Goal: Navigation & Orientation: Find specific page/section

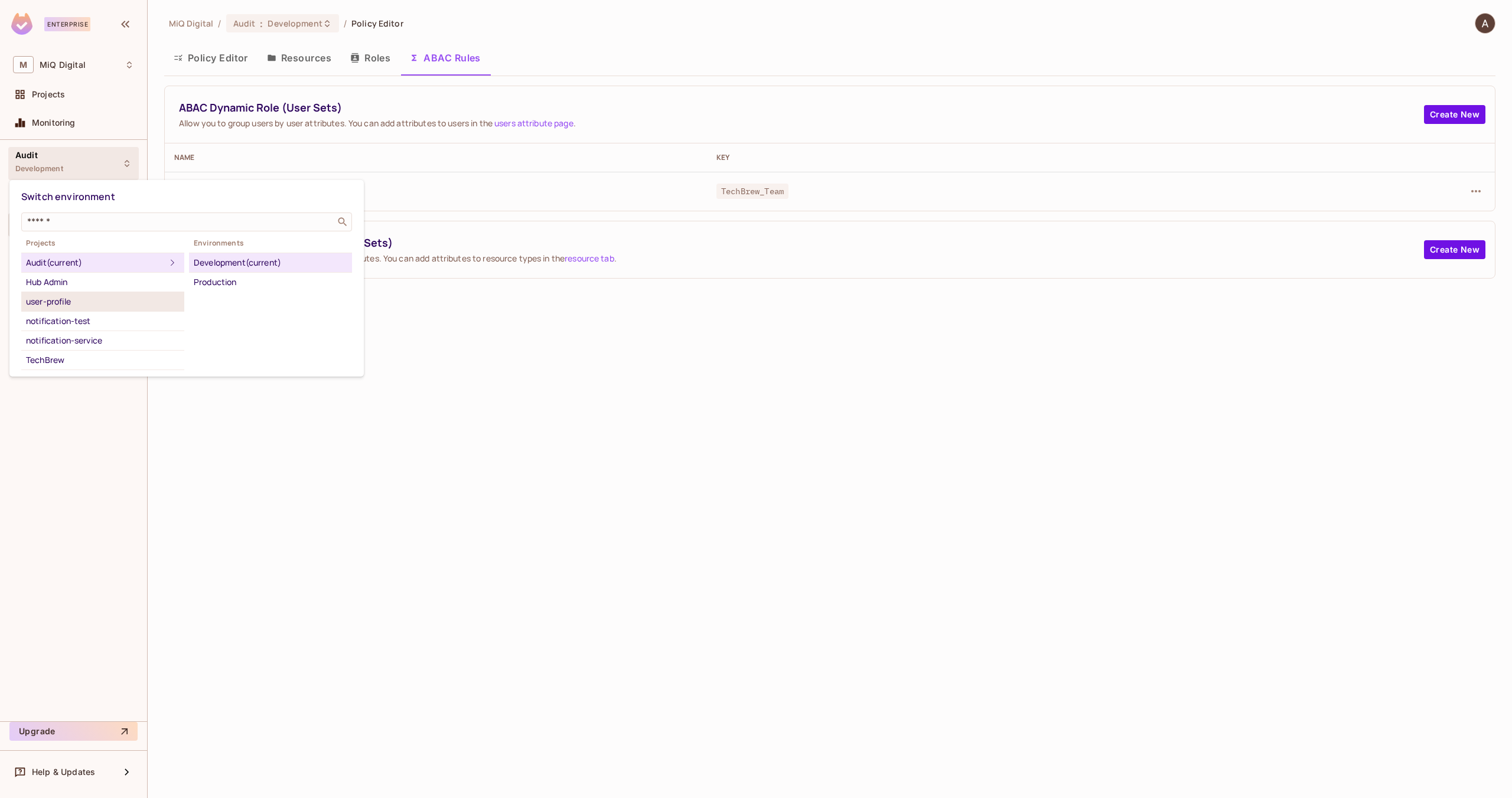
click at [61, 301] on div "user-profile" at bounding box center [103, 301] width 153 height 14
click at [213, 281] on div "Development" at bounding box center [270, 282] width 153 height 14
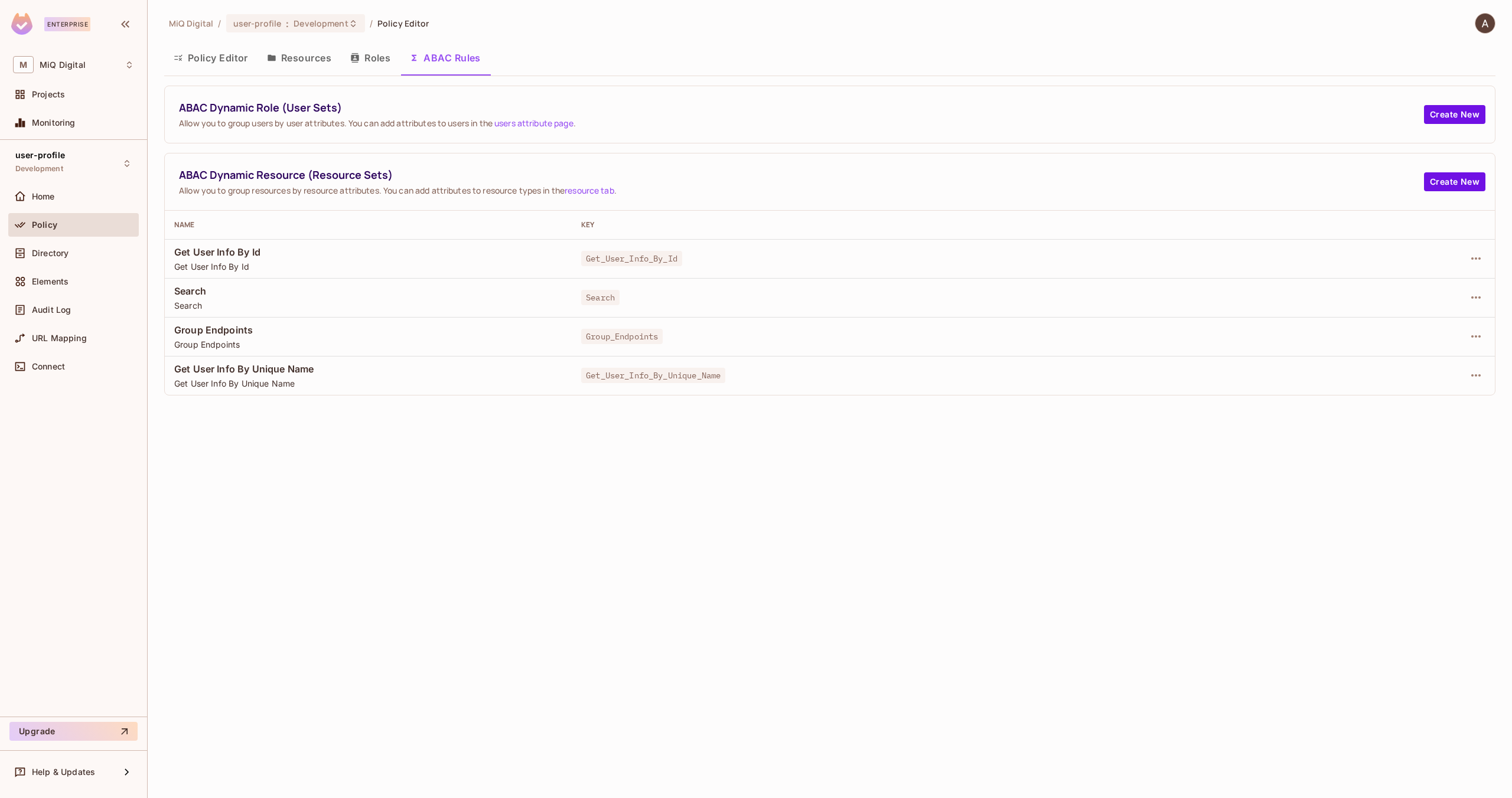
click at [311, 55] on button "Resources" at bounding box center [298, 58] width 83 height 30
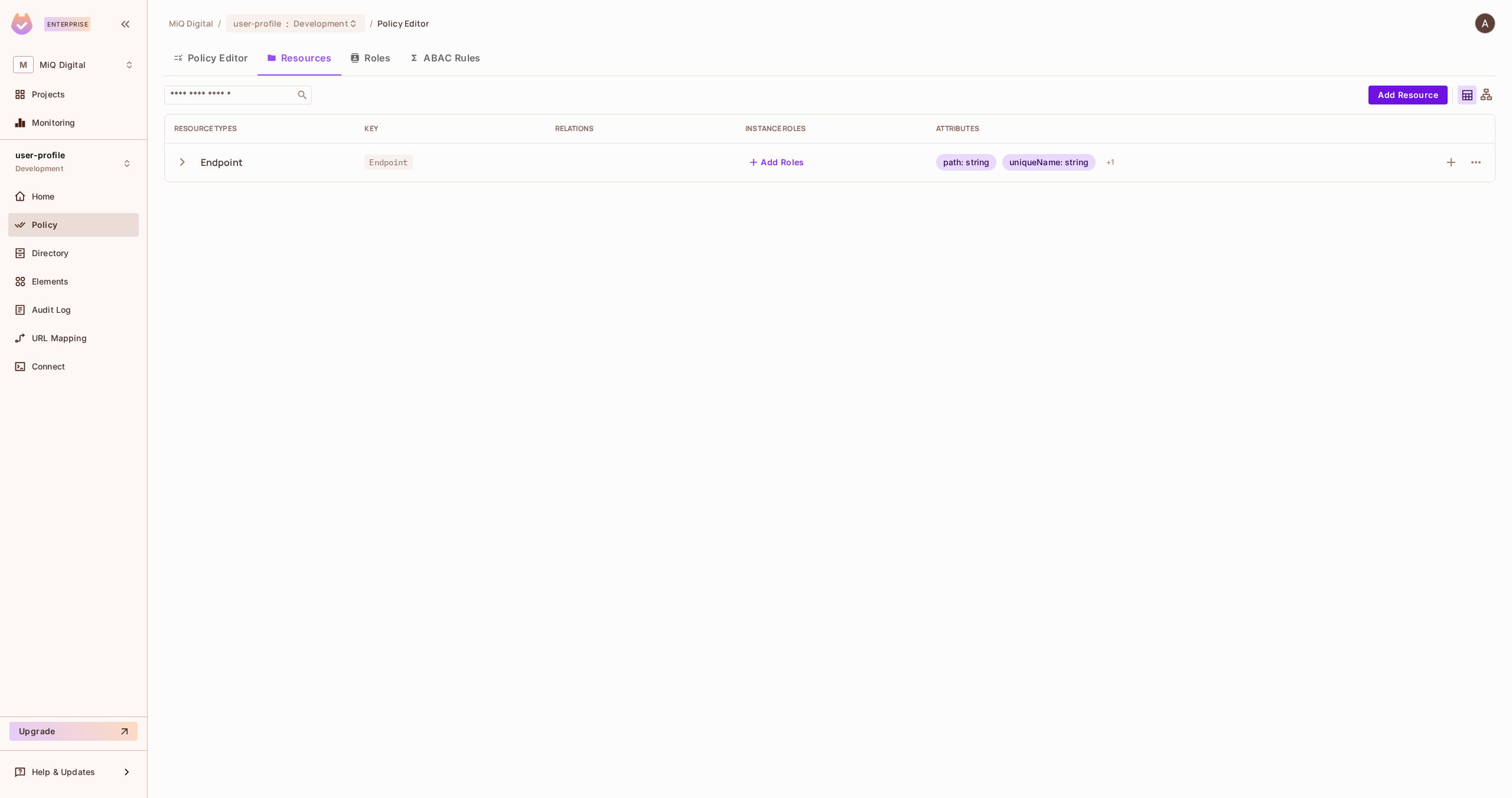
click at [186, 165] on icon "button" at bounding box center [181, 161] width 16 height 16
click at [210, 47] on button "Policy Editor" at bounding box center [210, 58] width 93 height 30
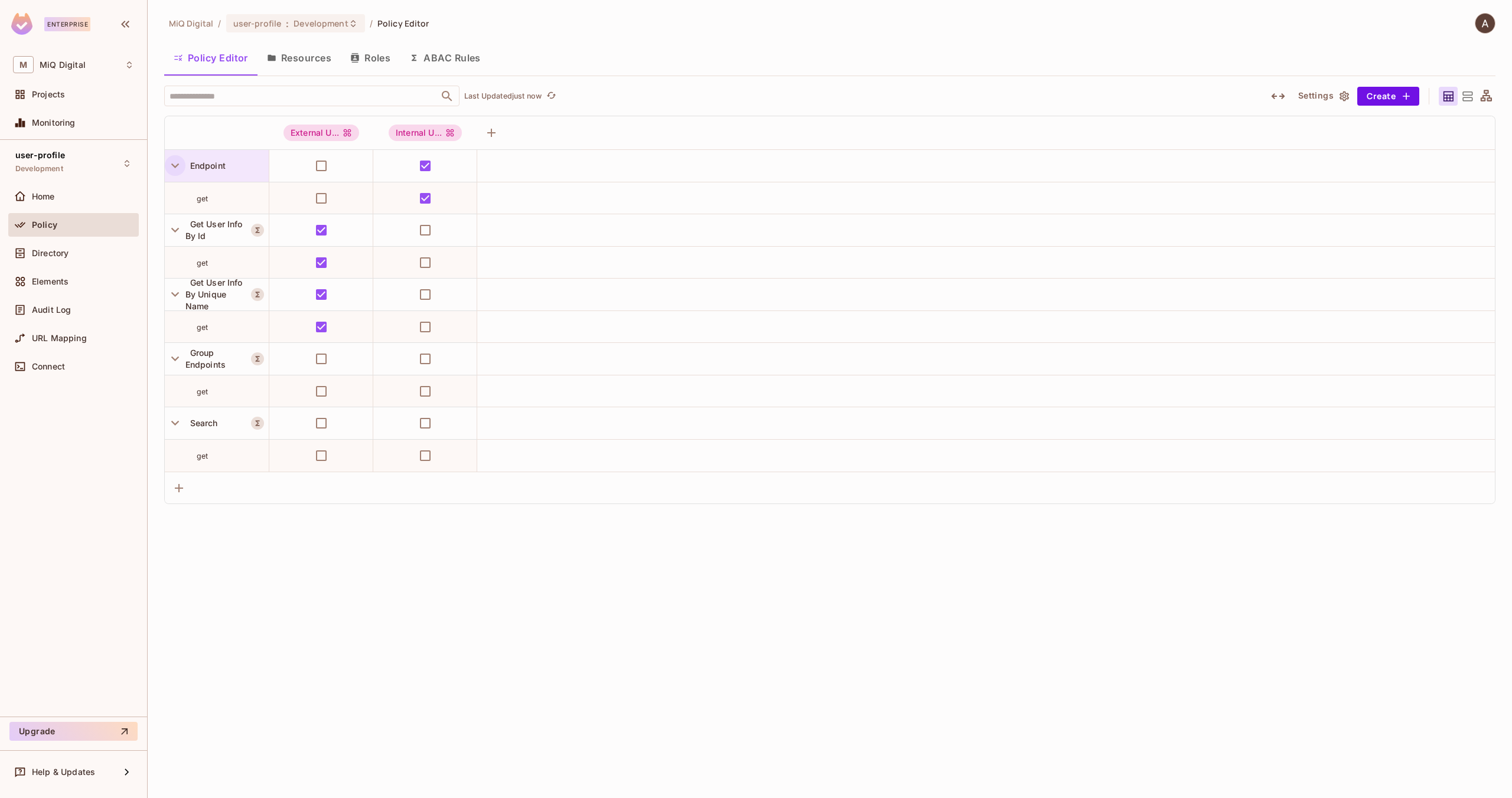
click at [177, 164] on icon "button" at bounding box center [175, 165] width 16 height 16
click at [176, 231] on icon "button" at bounding box center [175, 231] width 7 height 5
click at [176, 231] on icon "button" at bounding box center [176, 229] width 5 height 7
click at [620, 166] on td at bounding box center [985, 166] width 1018 height 32
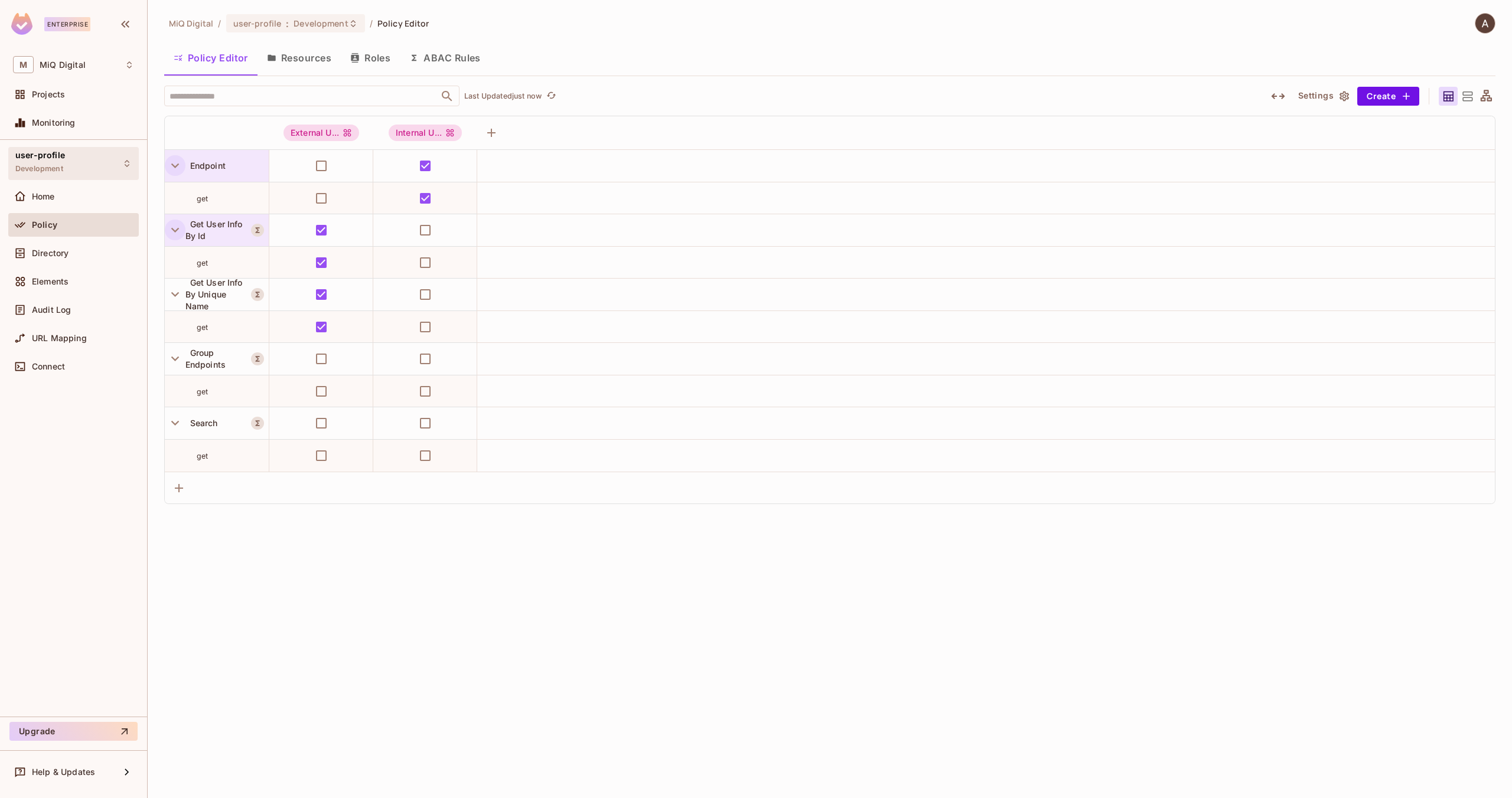
click at [130, 159] on icon at bounding box center [126, 163] width 9 height 9
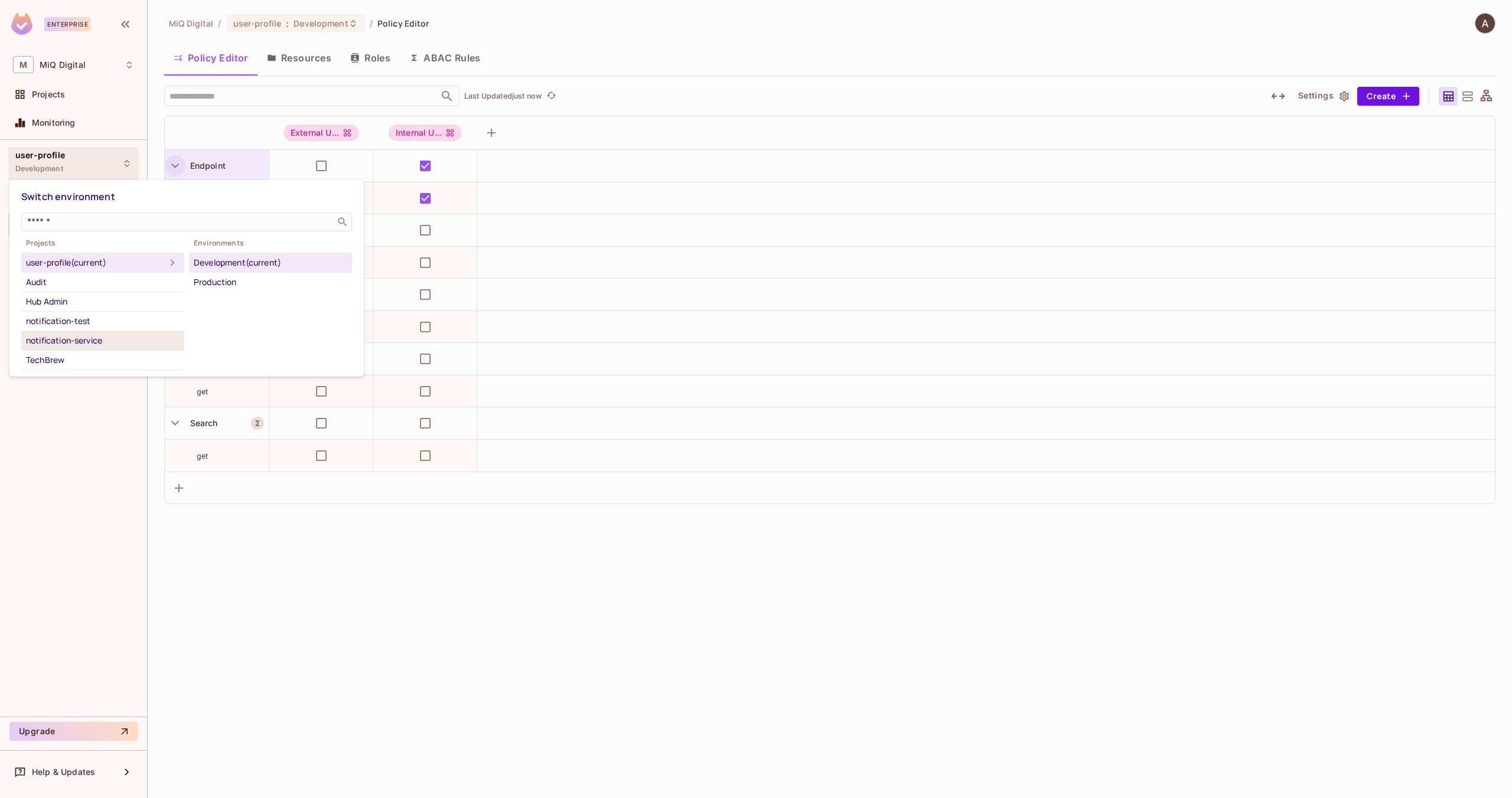
click at [87, 337] on div "notification-service" at bounding box center [103, 340] width 153 height 14
click at [238, 284] on div "Development" at bounding box center [270, 282] width 153 height 14
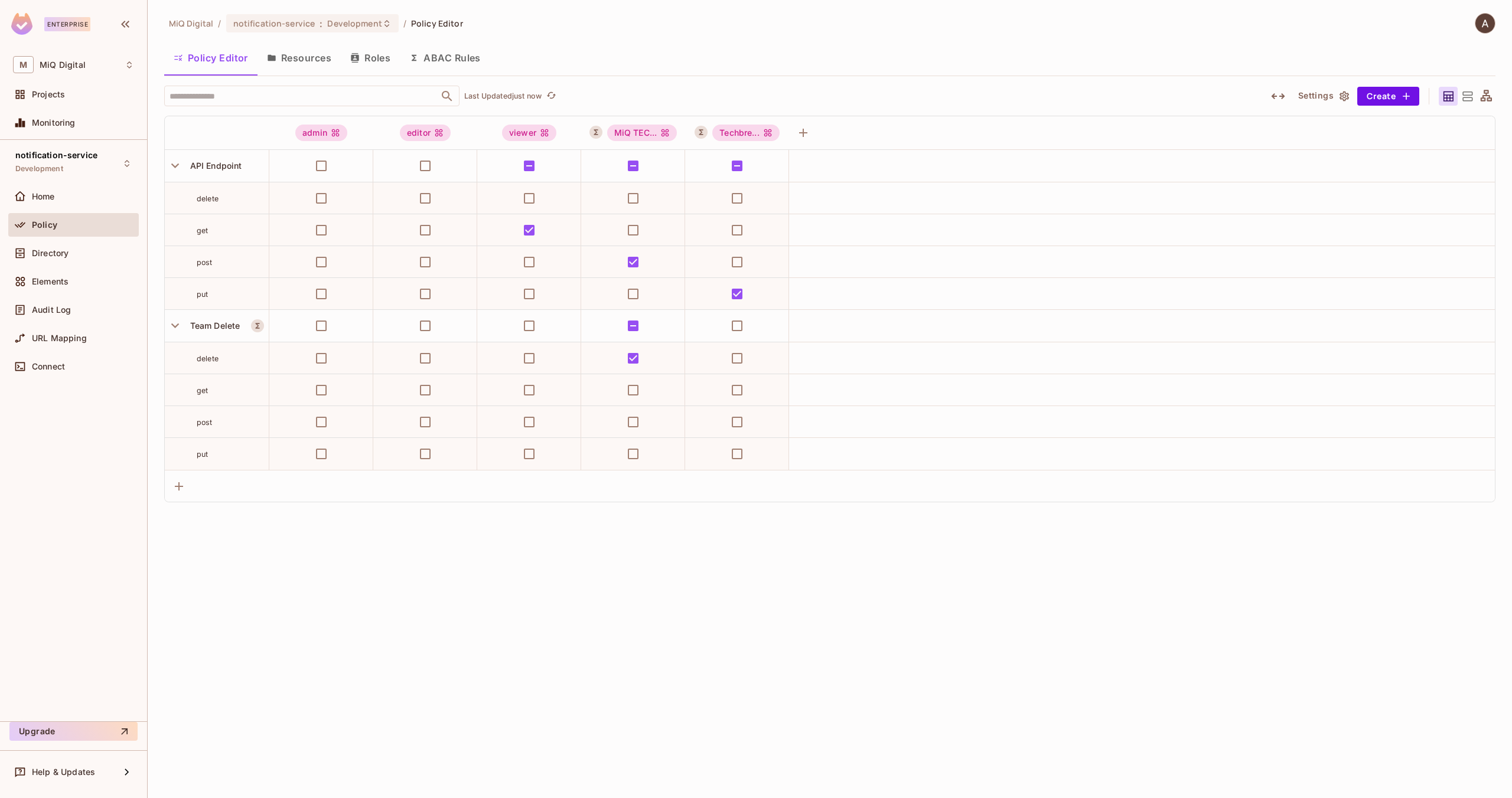
click at [332, 61] on button "Resources" at bounding box center [298, 58] width 83 height 30
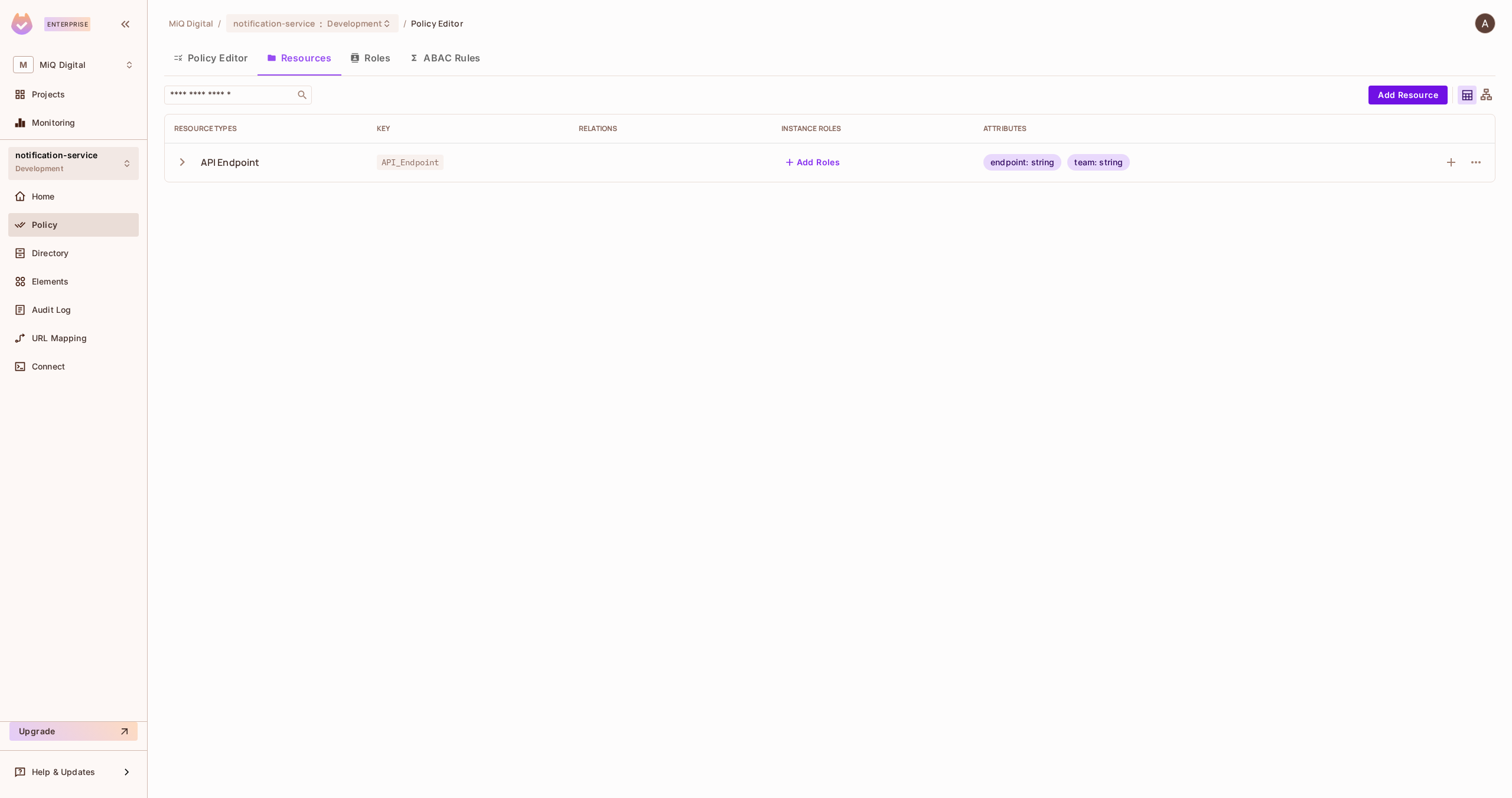
click at [113, 170] on div "notification-service Development" at bounding box center [73, 162] width 130 height 32
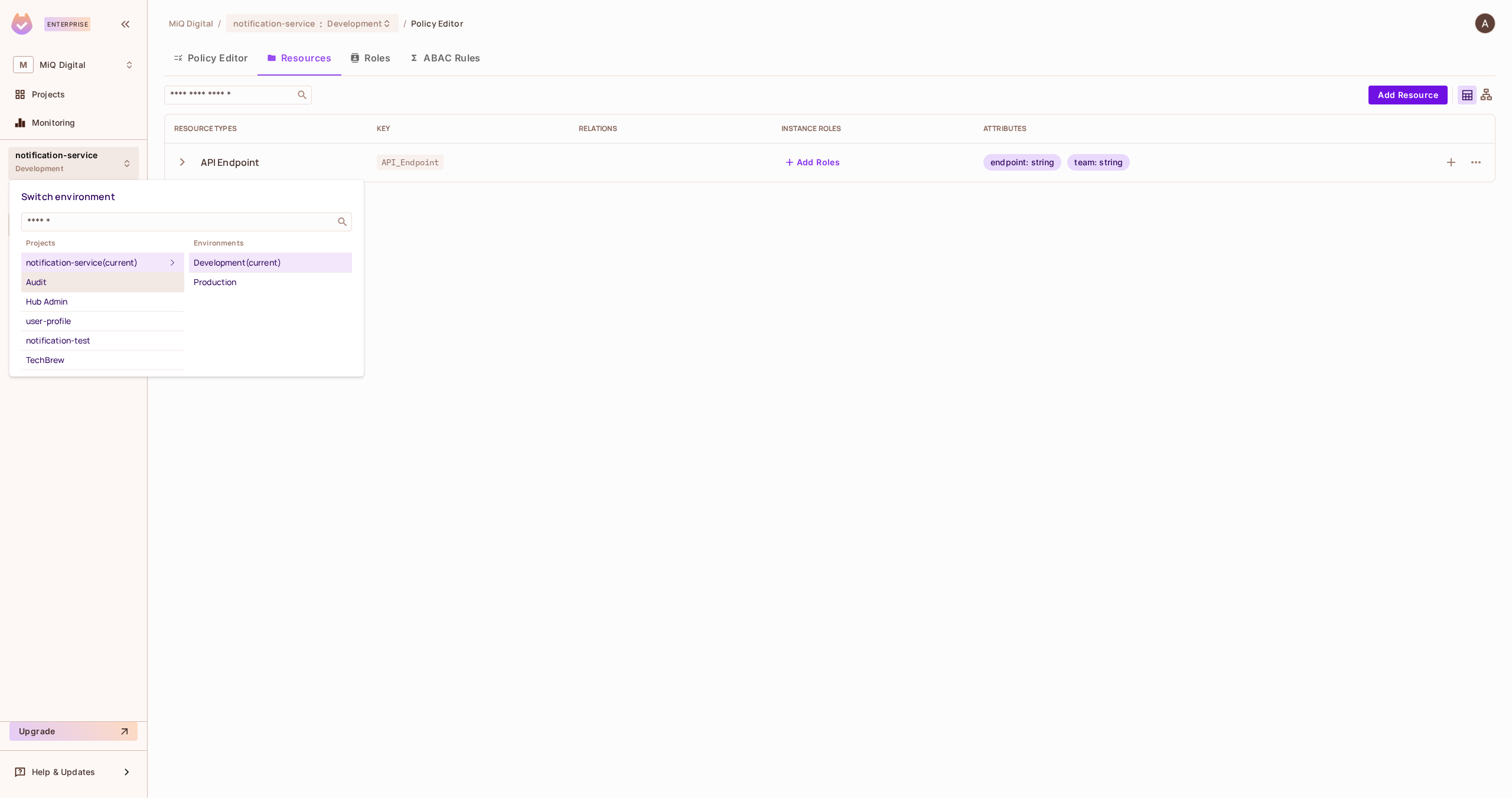
click at [91, 287] on div "Audit" at bounding box center [103, 282] width 153 height 14
click at [243, 284] on div "Development" at bounding box center [270, 282] width 153 height 14
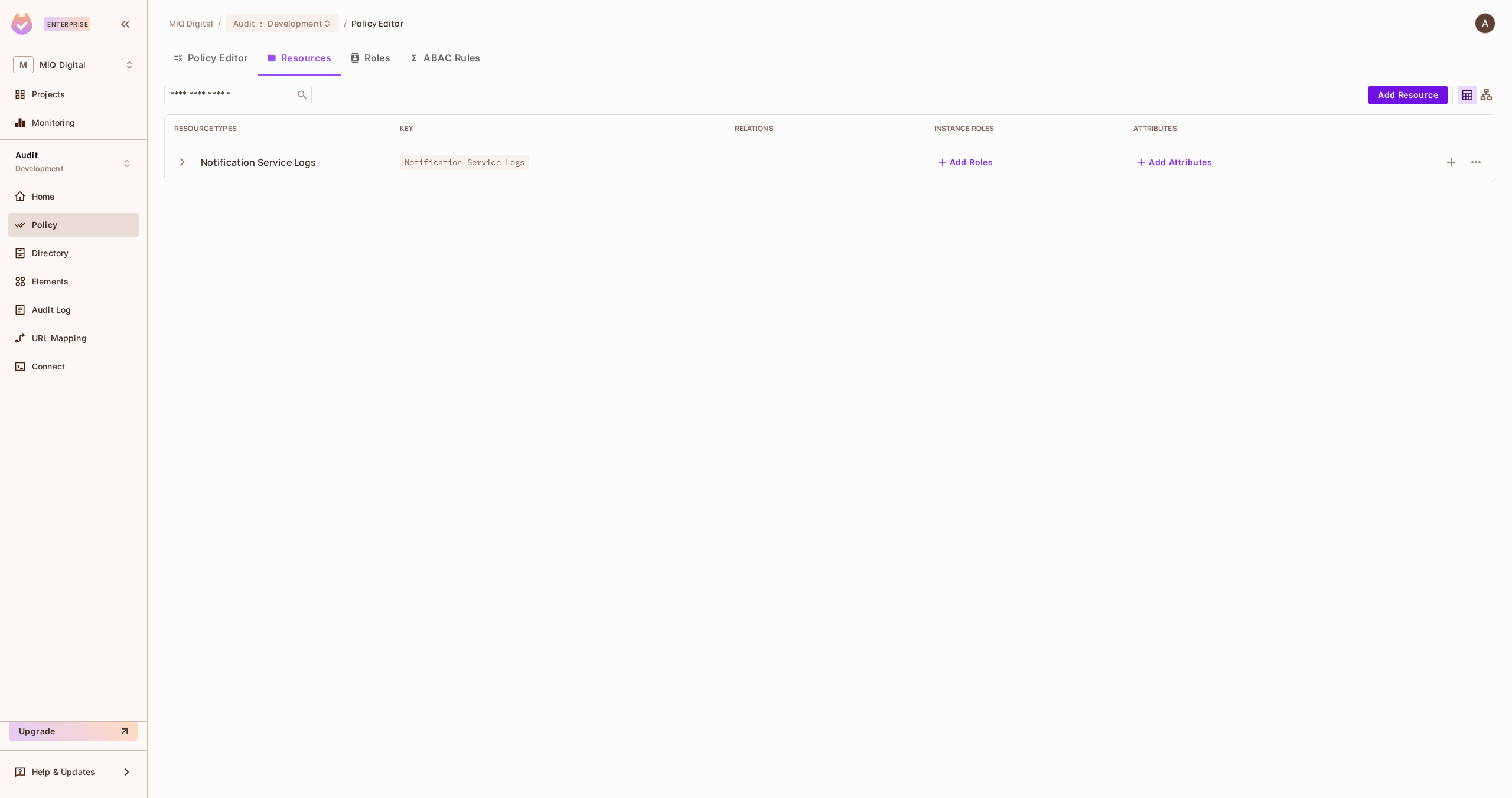
drag, startPoint x: 1026, startPoint y: 42, endPoint x: 859, endPoint y: 2, distance: 171.7
click at [0, 0] on div "Enterprise M MiQ Digital Projects Monitoring Audit Development Home Policy Dire…" at bounding box center [756, 399] width 1512 height 798
